Goal: Find specific page/section: Find specific page/section

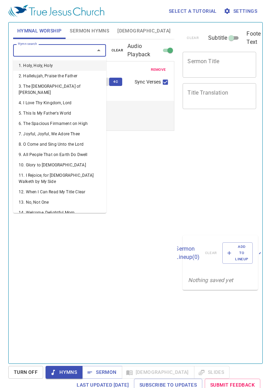
select select "1"
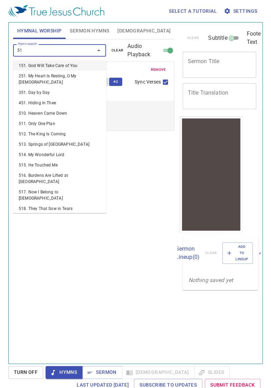
type input "517"
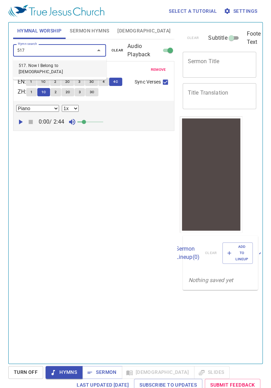
click at [68, 61] on li "517. Now I Belong to [DEMOGRAPHIC_DATA]" at bounding box center [59, 68] width 93 height 17
select select "1"
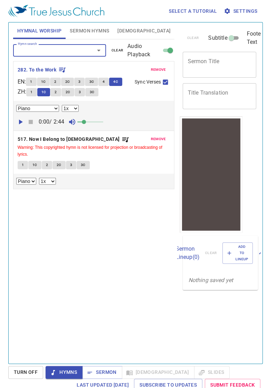
click at [74, 140] on b "517. Now I Belong to [DEMOGRAPHIC_DATA]" at bounding box center [69, 139] width 102 height 9
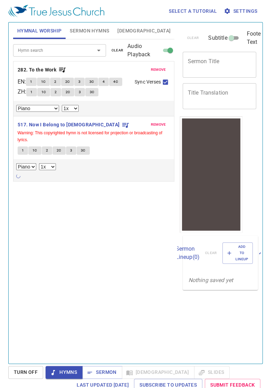
click at [22, 148] on span "1" at bounding box center [23, 150] width 2 height 6
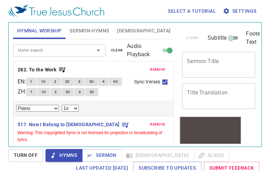
click at [46, 82] on span "1C" at bounding box center [43, 82] width 5 height 6
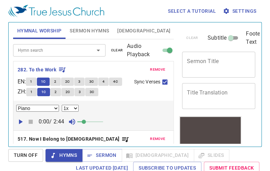
click at [56, 81] on span "2" at bounding box center [55, 82] width 2 height 6
click at [46, 81] on span "1C" at bounding box center [43, 82] width 5 height 6
click at [154, 69] on span "remove" at bounding box center [157, 70] width 15 height 6
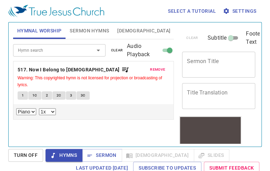
click at [35, 95] on span "1C" at bounding box center [34, 95] width 5 height 6
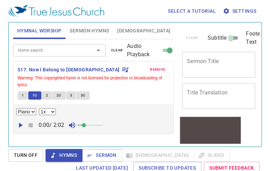
click at [46, 95] on span "2" at bounding box center [47, 95] width 2 height 6
click at [57, 96] on span "2C" at bounding box center [59, 95] width 5 height 6
click at [70, 95] on span "3" at bounding box center [71, 95] width 2 height 6
click at [83, 96] on span "3C" at bounding box center [83, 95] width 5 height 6
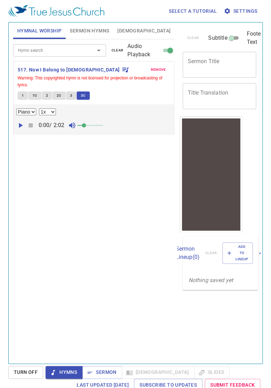
click at [108, 235] on div "Hymn search Hymn search clear Audio Playback remove 517. Now I Belong to [DEMOG…" at bounding box center [94, 198] width 162 height 318
